Goal: Check status: Check status

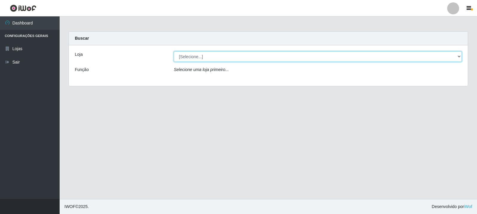
click at [264, 58] on select "[Selecione...] Rede Compras Supermercados - LOJA 3" at bounding box center [318, 56] width 288 height 10
select select "162"
click at [174, 51] on select "[Selecione...] Rede Compras Supermercados - LOJA 3" at bounding box center [318, 56] width 288 height 10
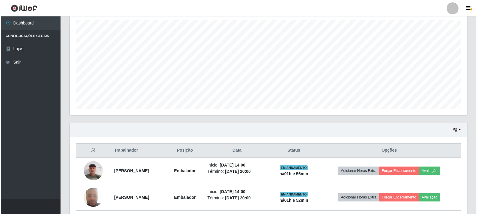
scroll to position [129, 0]
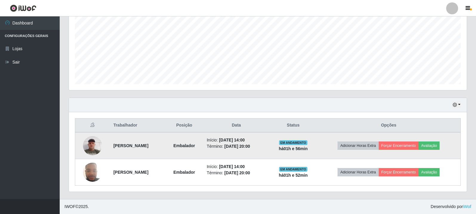
click at [95, 142] on img at bounding box center [92, 145] width 19 height 25
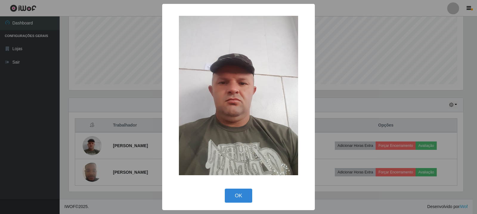
click at [107, 138] on div "× OK Cancel" at bounding box center [238, 107] width 477 height 214
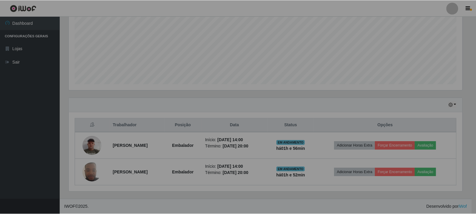
scroll to position [124, 398]
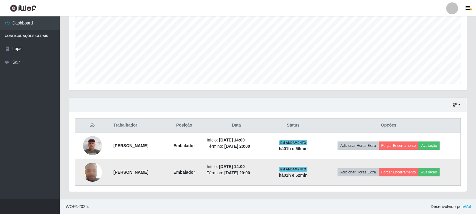
click at [90, 173] on img at bounding box center [92, 171] width 19 height 25
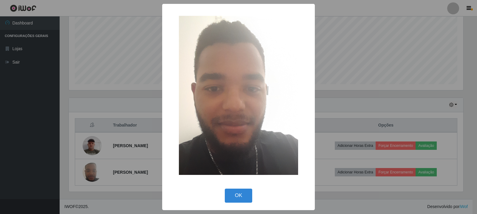
click at [121, 112] on div "× OK Cancel" at bounding box center [238, 107] width 477 height 214
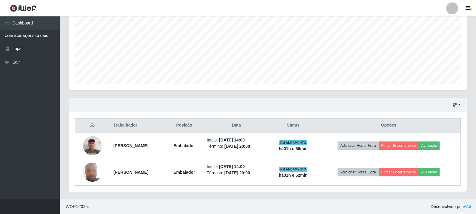
scroll to position [124, 398]
click at [101, 110] on div "Hoje 1 dia 3 dias 1 Semana Não encerrados" at bounding box center [268, 105] width 398 height 14
drag, startPoint x: 116, startPoint y: 86, endPoint x: 135, endPoint y: 99, distance: 23.2
click at [135, 99] on div "Carregando... Buscar Recarregando em 6 segundos... Loja [Selecione...] Rede Com…" at bounding box center [268, 50] width 398 height 297
drag, startPoint x: 141, startPoint y: 94, endPoint x: 157, endPoint y: 101, distance: 17.8
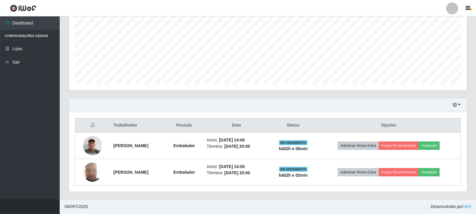
click at [151, 98] on div "Carregando... Buscar Recarregando em 5 segundos... [PERSON_NAME] [Selecione...]…" at bounding box center [268, 50] width 398 height 297
click at [454, 106] on icon "button" at bounding box center [455, 105] width 4 height 4
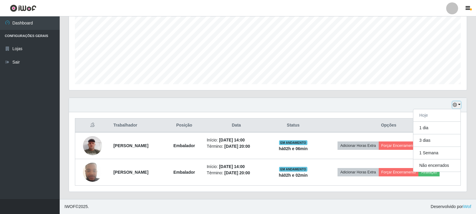
click at [456, 106] on icon "button" at bounding box center [455, 105] width 4 height 4
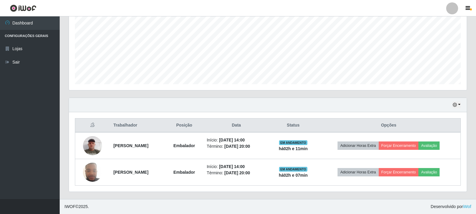
click at [432, 113] on div "Trabalhador Posição Data Status Opções Valdeci [PERSON_NAME] Embalador Início: …" at bounding box center [268, 151] width 398 height 79
click at [459, 103] on button "button" at bounding box center [456, 104] width 8 height 7
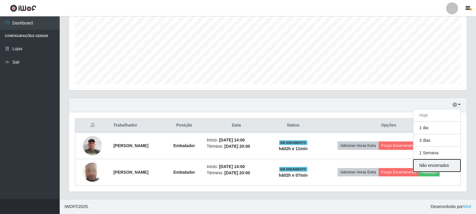
click at [437, 166] on button "Não encerrados" at bounding box center [436, 165] width 47 height 12
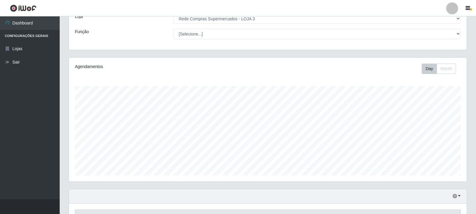
scroll to position [76, 0]
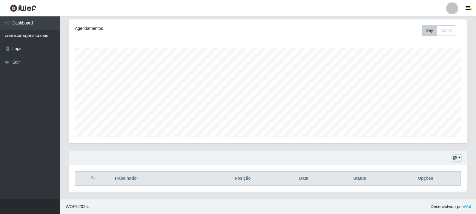
click at [457, 157] on icon "button" at bounding box center [455, 158] width 4 height 4
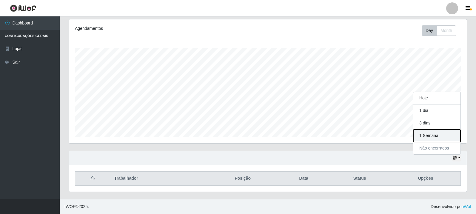
click at [442, 138] on button "1 Semana" at bounding box center [436, 135] width 47 height 13
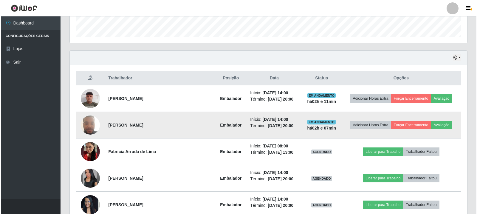
scroll to position [195, 0]
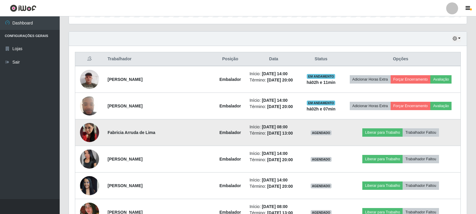
click at [90, 135] on img at bounding box center [89, 132] width 19 height 34
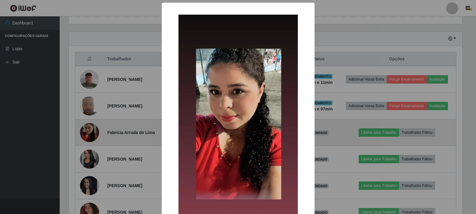
scroll to position [124, 395]
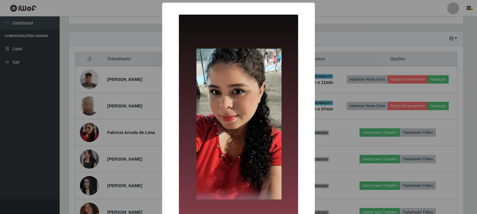
click at [98, 127] on div "× OK Cancel" at bounding box center [238, 107] width 477 height 214
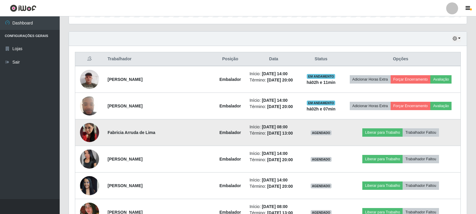
scroll to position [285, 0]
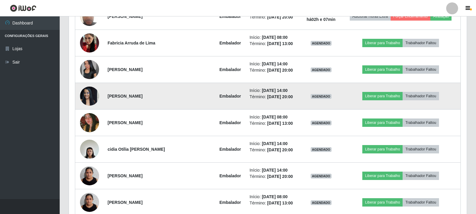
click at [89, 96] on img at bounding box center [89, 95] width 19 height 25
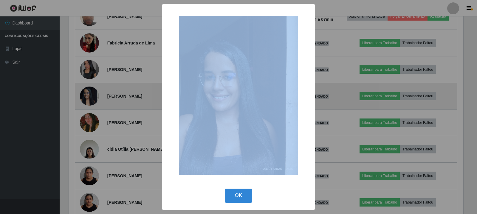
click at [89, 96] on div "× OK Cancel" at bounding box center [238, 107] width 477 height 214
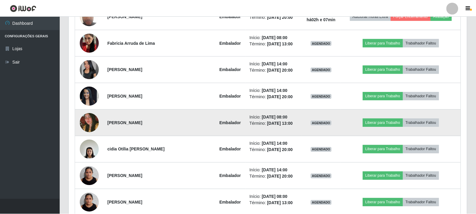
scroll to position [124, 398]
click at [87, 122] on img at bounding box center [89, 122] width 19 height 28
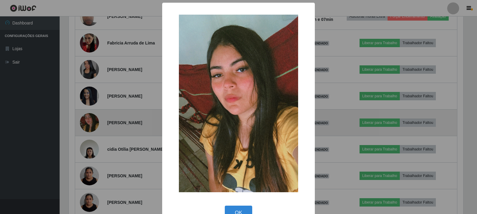
click at [87, 122] on div "× OK Cancel" at bounding box center [238, 107] width 477 height 214
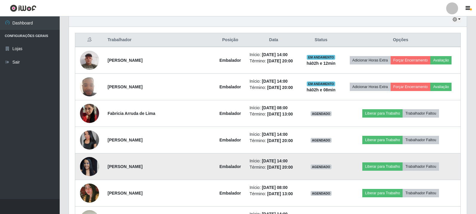
scroll to position [225, 0]
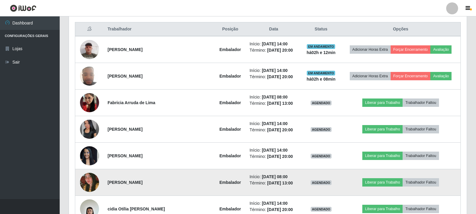
click at [86, 183] on img at bounding box center [89, 182] width 19 height 28
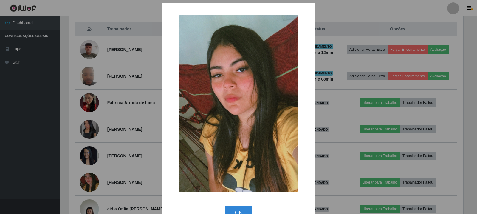
click at [108, 169] on div "× OK Cancel" at bounding box center [238, 107] width 477 height 214
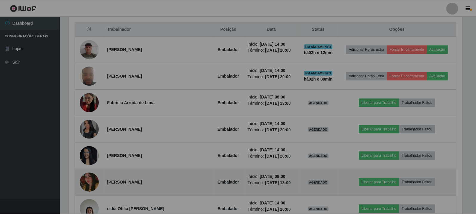
scroll to position [124, 398]
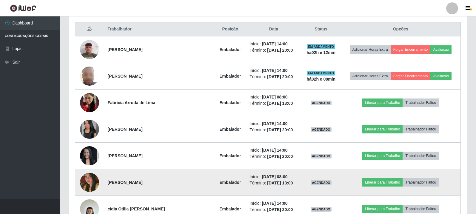
click at [93, 176] on img at bounding box center [89, 182] width 19 height 28
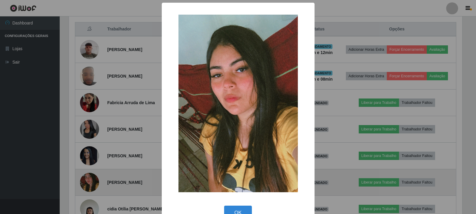
scroll to position [124, 395]
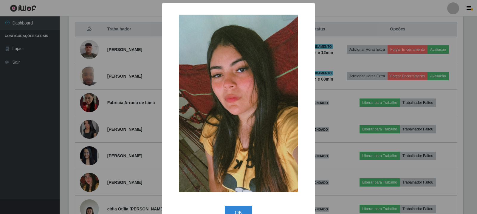
click at [104, 171] on div "× OK Cancel" at bounding box center [238, 107] width 477 height 214
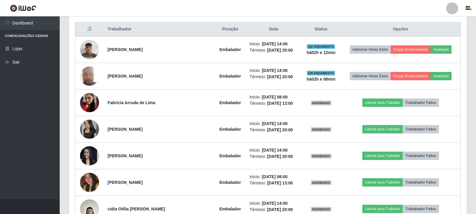
scroll to position [124, 398]
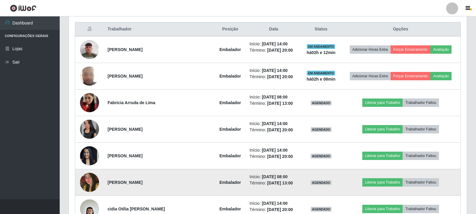
click at [143, 181] on strong "[PERSON_NAME]" at bounding box center [125, 182] width 35 height 5
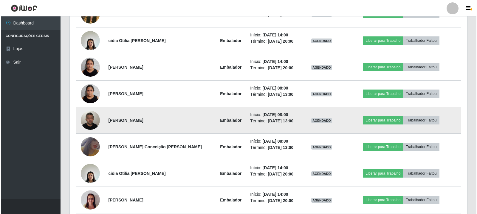
scroll to position [404, 0]
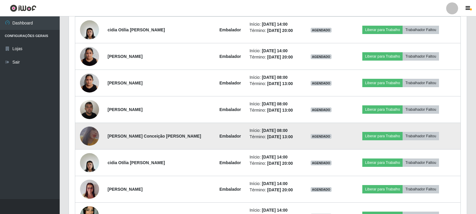
click at [102, 145] on td at bounding box center [89, 136] width 29 height 27
click at [98, 136] on img at bounding box center [89, 136] width 19 height 28
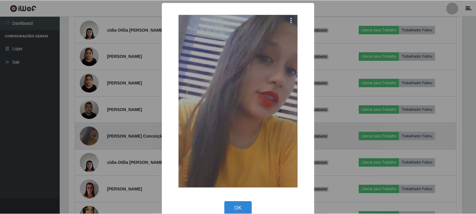
scroll to position [124, 395]
click at [98, 136] on div "× OK Cancel" at bounding box center [238, 107] width 477 height 214
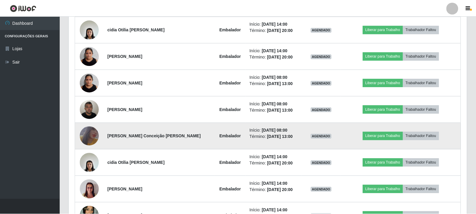
scroll to position [0, 0]
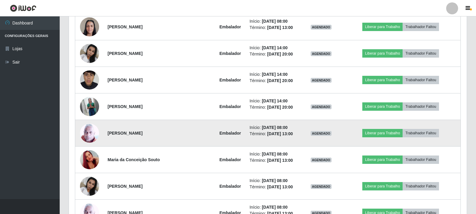
click at [94, 124] on td at bounding box center [89, 133] width 29 height 27
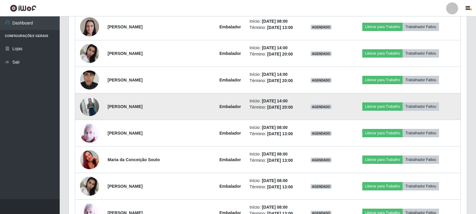
click at [92, 112] on img at bounding box center [89, 107] width 19 height 24
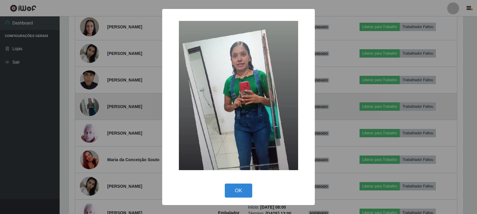
click at [92, 112] on div "× OK Cancel" at bounding box center [238, 107] width 477 height 214
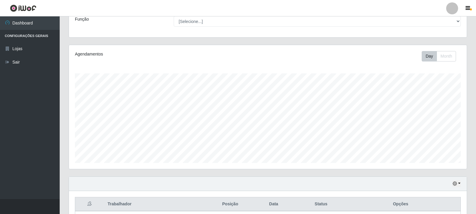
click at [462, 181] on div "Hoje 1 dia 3 dias 1 Semana Não encerrados" at bounding box center [268, 184] width 398 height 14
click at [459, 183] on button "button" at bounding box center [456, 183] width 8 height 7
click at [435, 126] on button "Hoje" at bounding box center [436, 124] width 47 height 13
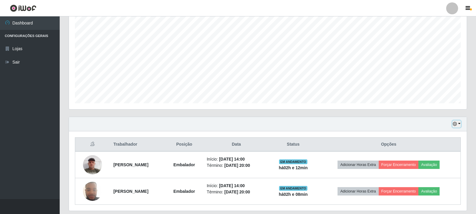
click at [458, 125] on button "button" at bounding box center [456, 124] width 8 height 7
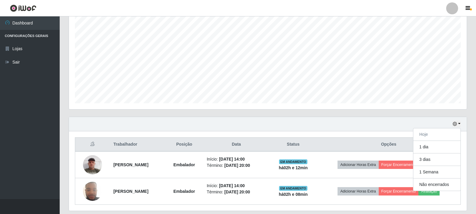
click at [322, 104] on div "Agendamentos Day Month 14/07 Agendamentos 17" at bounding box center [268, 47] width 398 height 124
